Goal: Go to known website: Access a specific website the user already knows

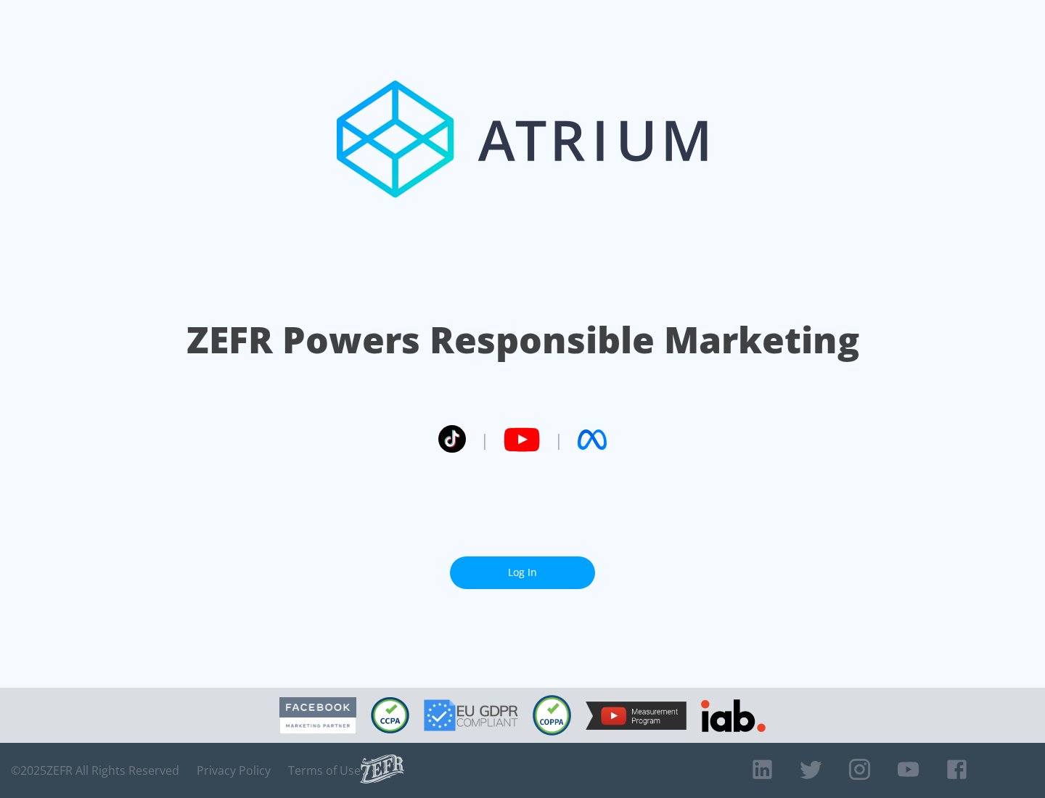
click at [522, 567] on link "Log In" at bounding box center [522, 573] width 145 height 33
